Goal: Transaction & Acquisition: Purchase product/service

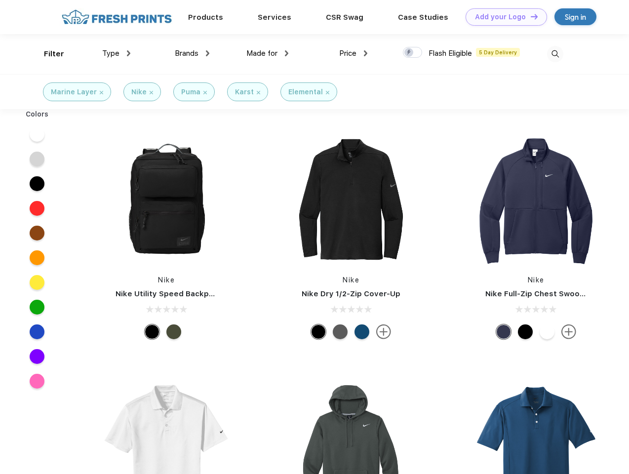
scroll to position [0, 0]
click at [502, 17] on link "Add your Logo Design Tool" at bounding box center [505, 16] width 81 height 17
click at [0, 0] on div "Design Tool" at bounding box center [0, 0] width 0 height 0
click at [529, 16] on link "Add your Logo Design Tool" at bounding box center [505, 16] width 81 height 17
click at [47, 54] on div "Filter" at bounding box center [54, 53] width 20 height 11
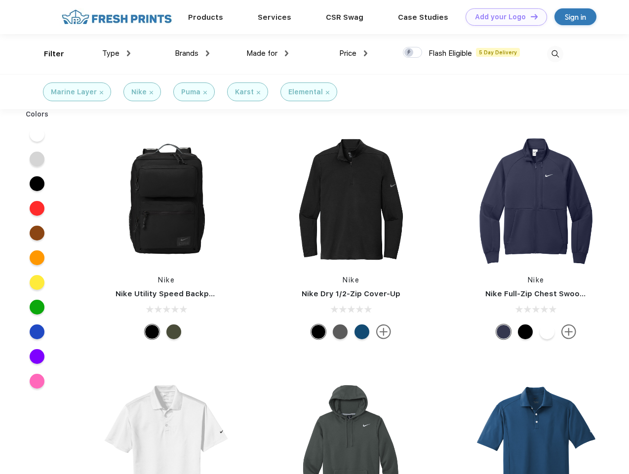
click at [116, 53] on span "Type" at bounding box center [110, 53] width 17 height 9
click at [192, 53] on span "Brands" at bounding box center [187, 53] width 24 height 9
click at [267, 53] on span "Made for" at bounding box center [261, 53] width 31 height 9
click at [353, 53] on span "Price" at bounding box center [347, 53] width 17 height 9
click at [412, 53] on div at bounding box center [412, 52] width 19 height 11
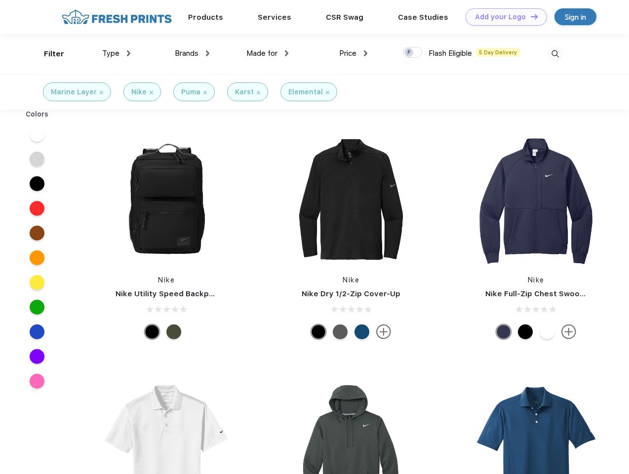
click at [409, 53] on input "checkbox" at bounding box center [406, 49] width 6 height 6
click at [555, 54] on img at bounding box center [555, 54] width 16 height 16
